Goal: Navigation & Orientation: Go to known website

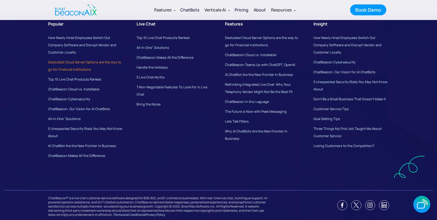
scroll to position [3712, 0]
